Goal: Transaction & Acquisition: Purchase product/service

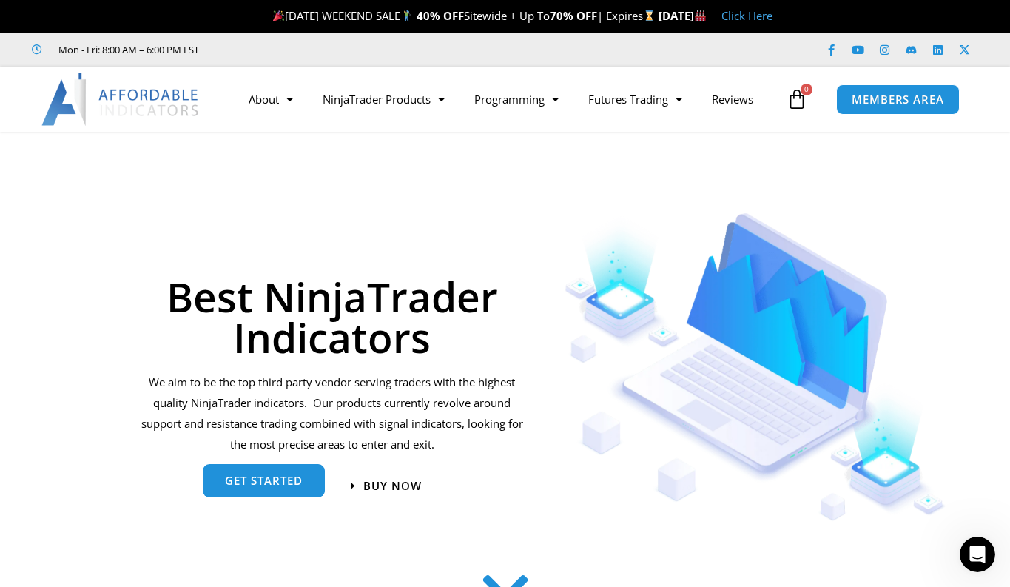
click at [272, 476] on span "get started" at bounding box center [264, 480] width 78 height 11
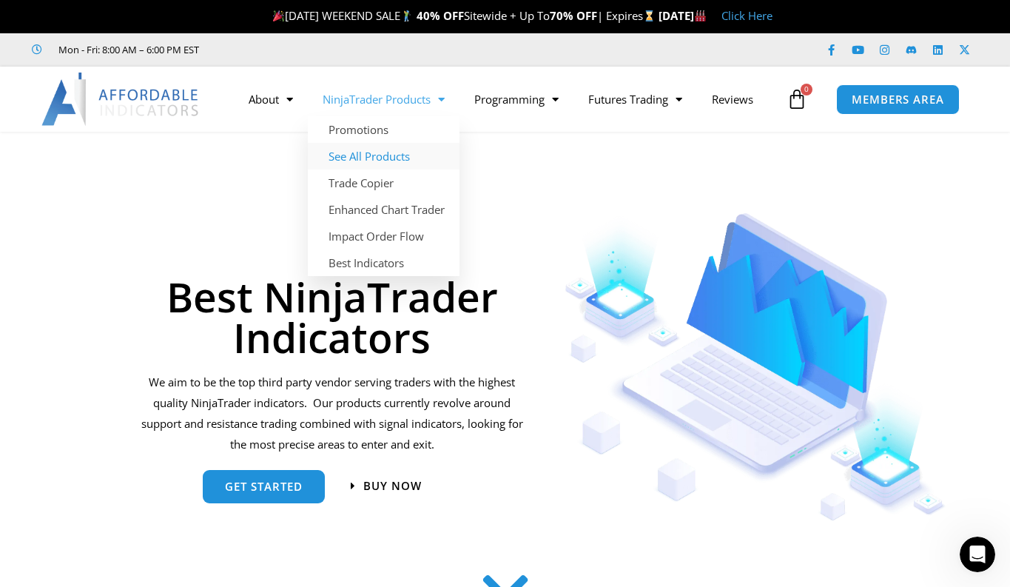
click at [367, 158] on link "See All Products" at bounding box center [384, 156] width 152 height 27
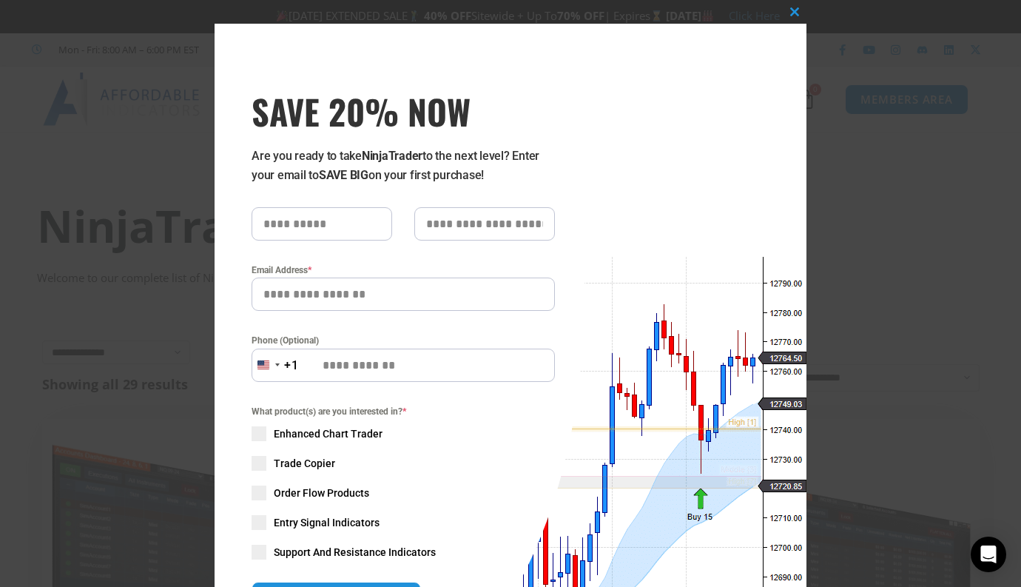
click at [1007, 53] on div "Close this module SAVE 20% NOW Are you ready to take NinjaTrader to the next le…" at bounding box center [510, 293] width 1021 height 587
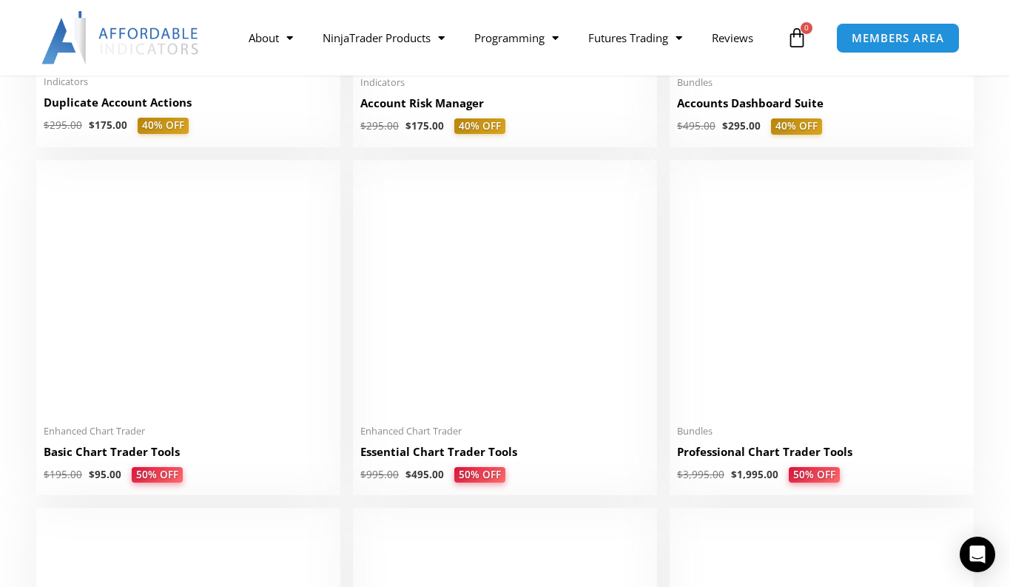
scroll to position [6, 0]
